Goal: Use online tool/utility: Utilize a website feature to perform a specific function

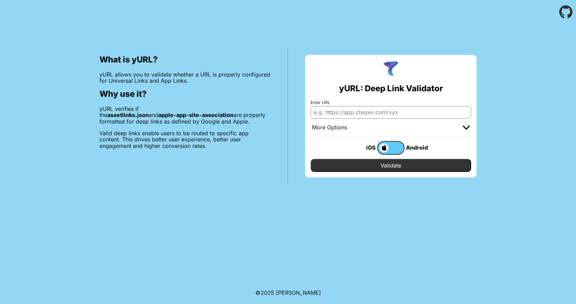
type input "{ "appclips":{ }, "applinks":{ "details": [ { "appIDs": ["N299449F3W.com.ithink…"
type input "[DOMAIN_NAME]"
click at [361, 167] on input "Validate" at bounding box center [391, 165] width 160 height 13
click at [341, 111] on input "Enter URL" at bounding box center [391, 112] width 160 height 12
type input "[DOMAIN_NAME]"
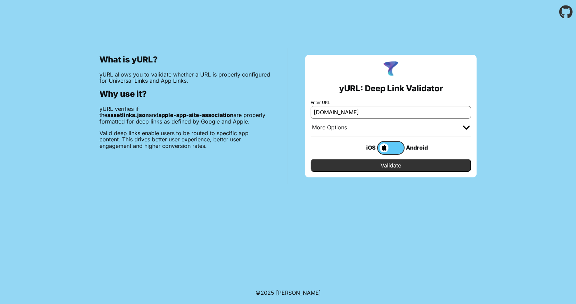
click at [360, 164] on input "Validate" at bounding box center [391, 165] width 160 height 13
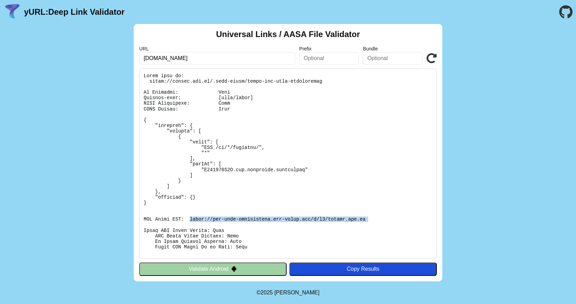
drag, startPoint x: 191, startPoint y: 219, endPoint x: 366, endPoint y: 222, distance: 174.9
click at [366, 222] on pre at bounding box center [288, 164] width 298 height 190
copy pre "[URL][DOMAIN_NAME][DOMAIN_NAME]"
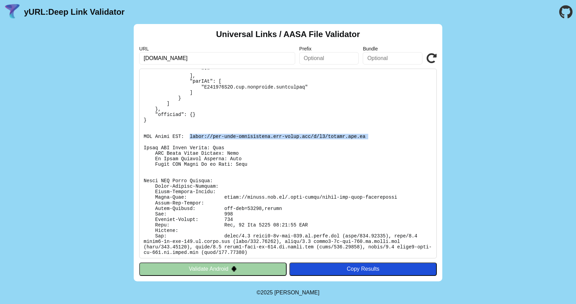
scroll to position [84, 0]
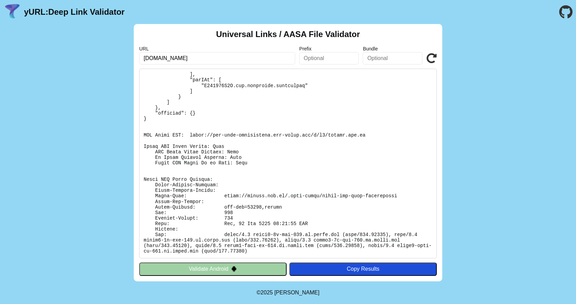
click at [188, 154] on pre at bounding box center [288, 164] width 298 height 190
drag, startPoint x: 190, startPoint y: 134, endPoint x: 367, endPoint y: 134, distance: 176.9
click at [367, 134] on pre at bounding box center [288, 164] width 298 height 190
copy pre "[URL][DOMAIN_NAME][DOMAIN_NAME]"
